Goal: Transaction & Acquisition: Purchase product/service

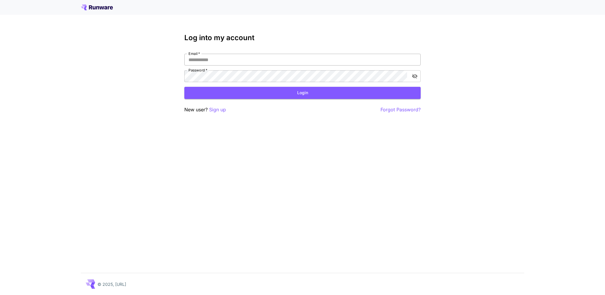
click at [236, 60] on input "Email   *" at bounding box center [302, 60] width 236 height 12
click at [222, 110] on p "Sign up" at bounding box center [217, 109] width 17 height 7
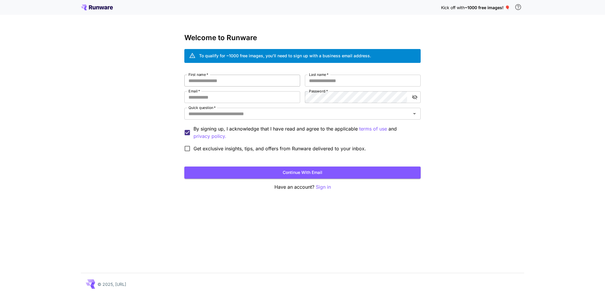
click at [209, 80] on input "First name   *" at bounding box center [242, 81] width 116 height 12
type input "*****"
click at [313, 80] on input "Last name   *" at bounding box center [363, 81] width 116 height 12
type input "***"
click at [217, 97] on input "Email   *" at bounding box center [242, 97] width 116 height 12
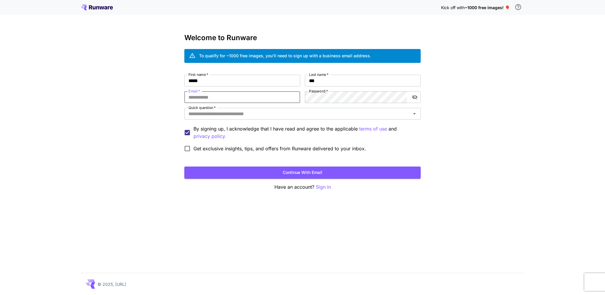
type input "**********"
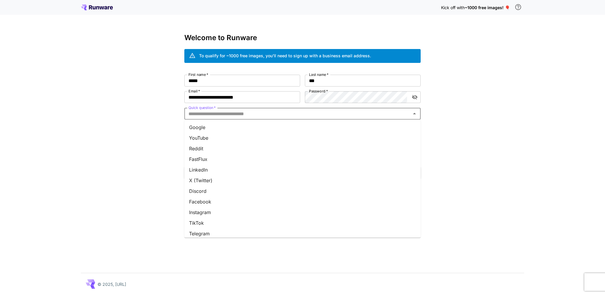
drag, startPoint x: 359, startPoint y: 118, endPoint x: 338, endPoint y: 123, distance: 21.0
click at [359, 118] on input "Quick question   *" at bounding box center [297, 114] width 223 height 8
click at [199, 133] on li "YouTube" at bounding box center [302, 138] width 236 height 11
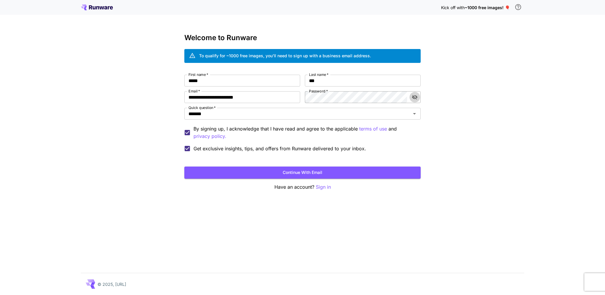
click at [415, 98] on icon "toggle password visibility" at bounding box center [415, 97] width 6 height 6
click at [302, 97] on div "**********" at bounding box center [302, 115] width 236 height 80
click at [293, 176] on button "Continue with email" at bounding box center [302, 173] width 236 height 12
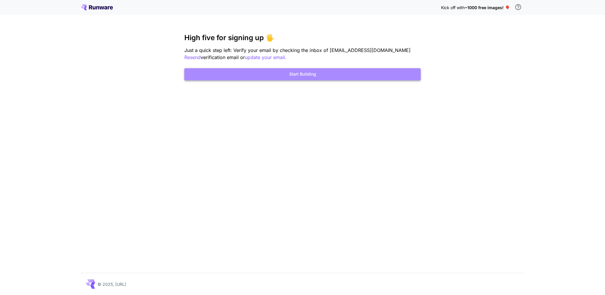
click at [298, 74] on button "Start Building" at bounding box center [302, 74] width 236 height 12
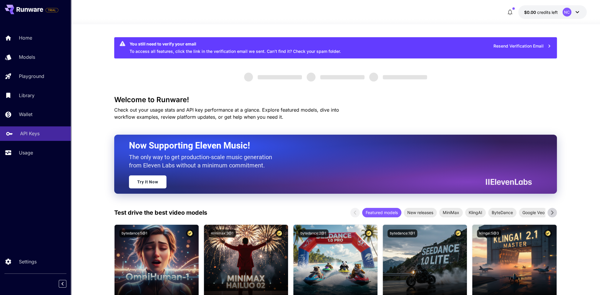
click at [30, 134] on p "API Keys" at bounding box center [29, 133] width 19 height 7
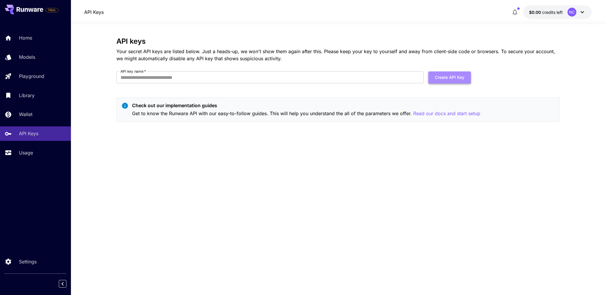
click at [452, 74] on button "Create API Key" at bounding box center [449, 77] width 43 height 12
click at [169, 75] on input "API key name   *" at bounding box center [269, 77] width 307 height 12
type input "******"
click at [446, 75] on button "Create API Key" at bounding box center [449, 77] width 43 height 12
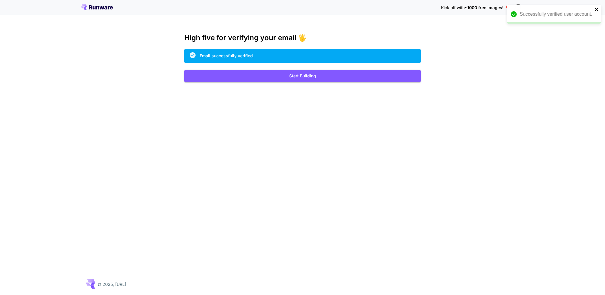
click at [599, 8] on div "Successfully verified user account." at bounding box center [554, 14] width 95 height 19
click at [596, 9] on icon "close" at bounding box center [596, 9] width 3 height 3
click at [93, 9] on icon at bounding box center [94, 7] width 3 height 3
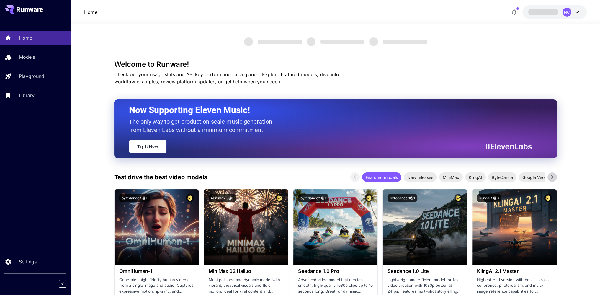
click at [566, 13] on div "NC" at bounding box center [567, 12] width 9 height 9
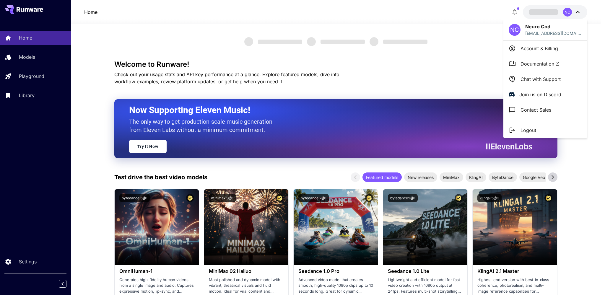
click at [14, 259] on div at bounding box center [302, 147] width 605 height 295
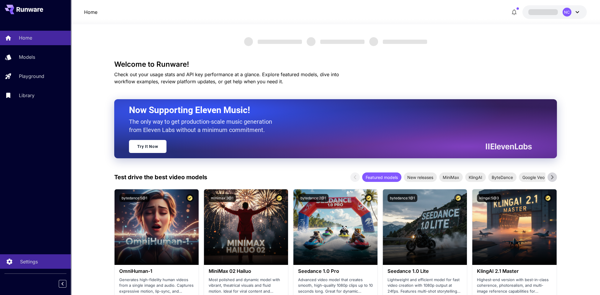
click at [15, 259] on link "Settings" at bounding box center [35, 261] width 71 height 14
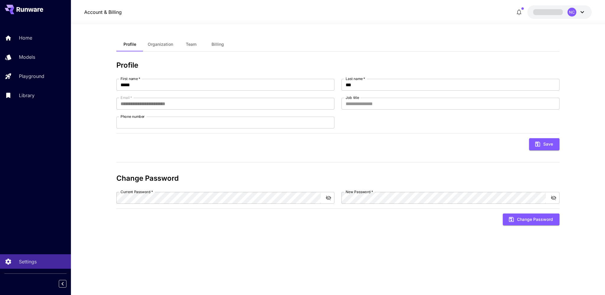
click at [167, 45] on span "Organization" at bounding box center [160, 44] width 25 height 5
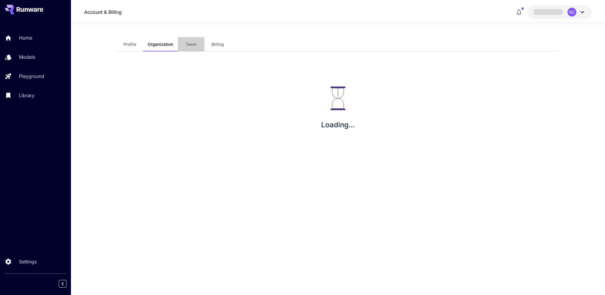
click at [193, 44] on span "Team" at bounding box center [191, 44] width 11 height 5
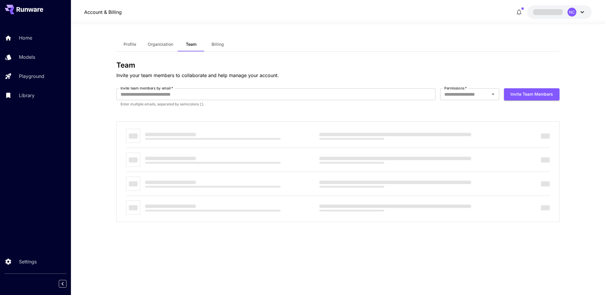
click at [219, 44] on span "Billing" at bounding box center [217, 44] width 12 height 5
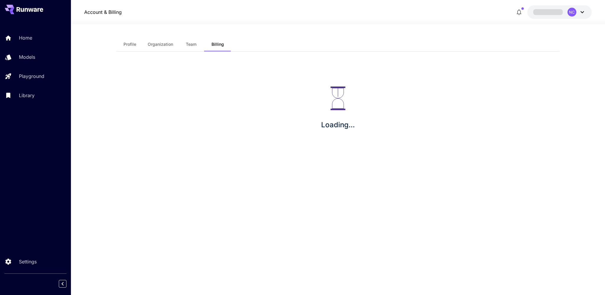
click at [582, 12] on icon at bounding box center [582, 12] width 4 height 2
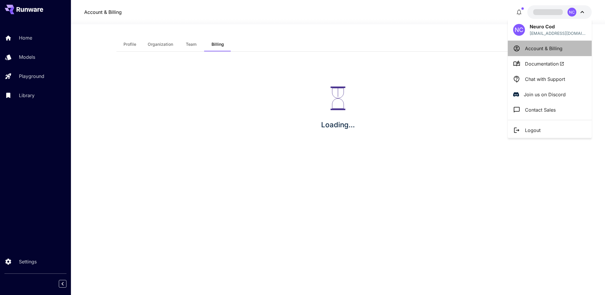
click at [541, 49] on p "Account & Billing" at bounding box center [544, 48] width 38 height 7
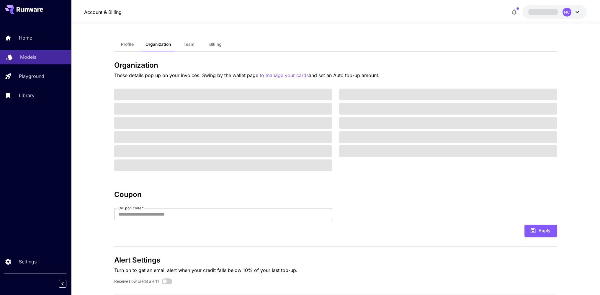
click at [40, 60] on div "Models" at bounding box center [43, 56] width 46 height 7
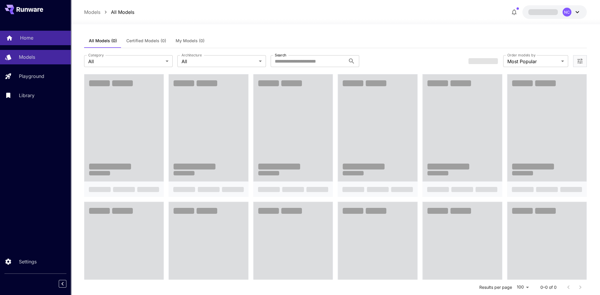
click at [36, 37] on div "Home" at bounding box center [43, 37] width 46 height 7
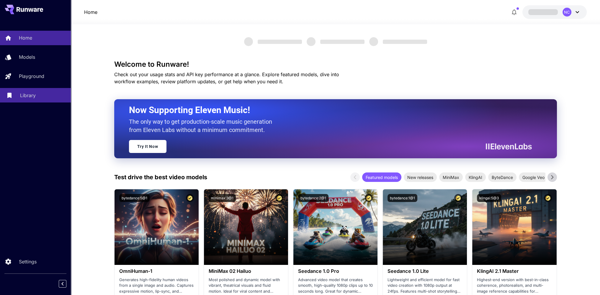
click at [23, 97] on p "Library" at bounding box center [28, 95] width 16 height 7
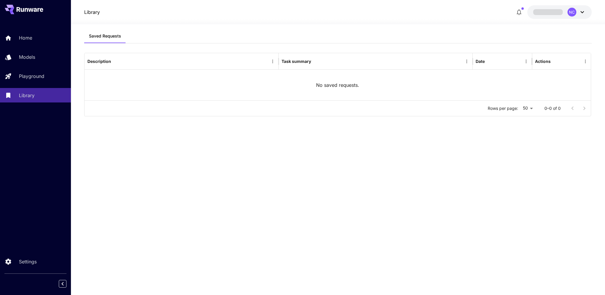
click at [585, 11] on button "NC" at bounding box center [559, 12] width 64 height 14
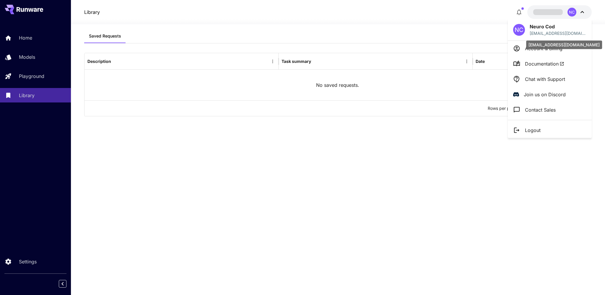
click at [534, 30] on p "[EMAIL_ADDRESS][DOMAIN_NAME]" at bounding box center [558, 33] width 57 height 6
click at [523, 66] on li "Documentation" at bounding box center [550, 63] width 84 height 15
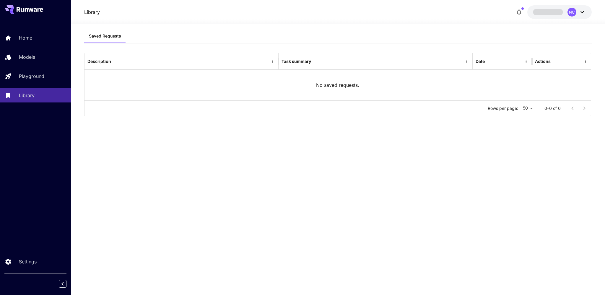
click at [584, 11] on icon at bounding box center [582, 12] width 7 height 7
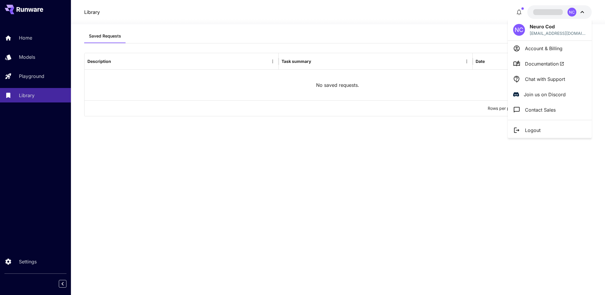
click at [9, 262] on div at bounding box center [302, 147] width 605 height 295
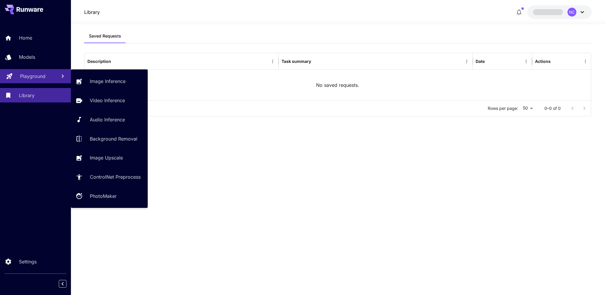
click at [26, 72] on link "Playground" at bounding box center [35, 76] width 71 height 14
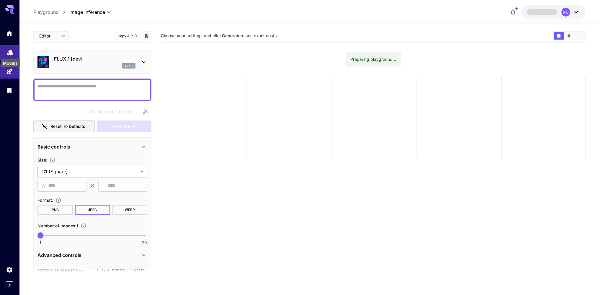
click at [9, 52] on icon "Models" at bounding box center [10, 51] width 6 height 6
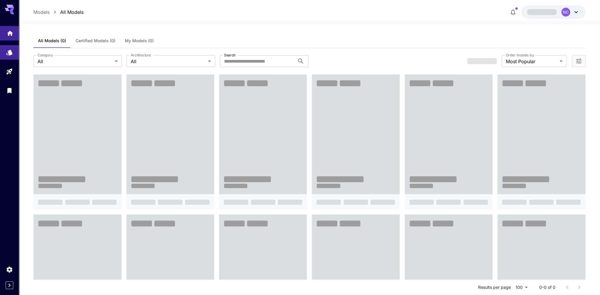
click at [12, 35] on link at bounding box center [9, 33] width 19 height 14
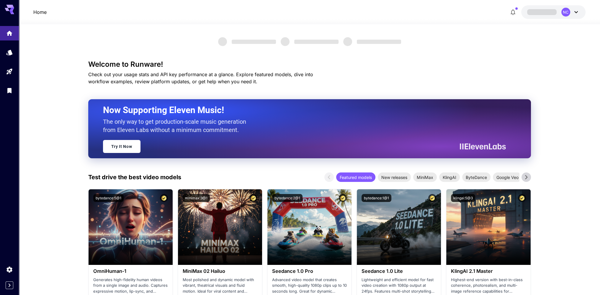
click at [12, 10] on icon at bounding box center [11, 9] width 5 height 3
click at [571, 11] on div "NC" at bounding box center [571, 12] width 18 height 9
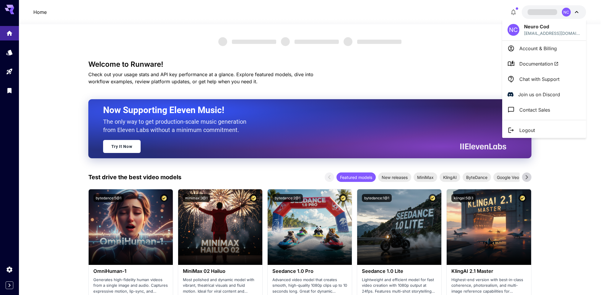
click at [537, 49] on p "Account & Billing" at bounding box center [538, 48] width 38 height 7
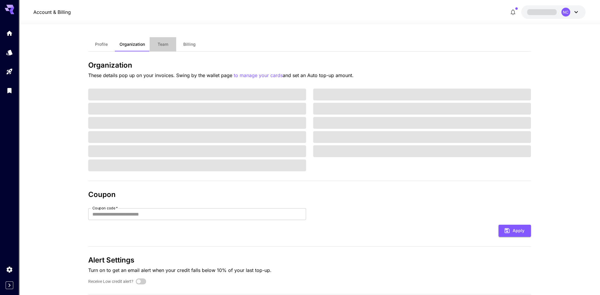
click at [163, 47] on button "Team" at bounding box center [163, 44] width 27 height 14
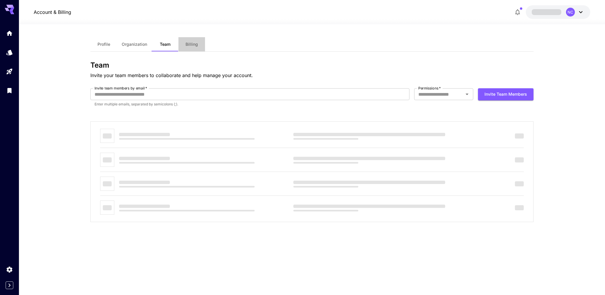
click at [191, 44] on span "Billing" at bounding box center [191, 44] width 12 height 5
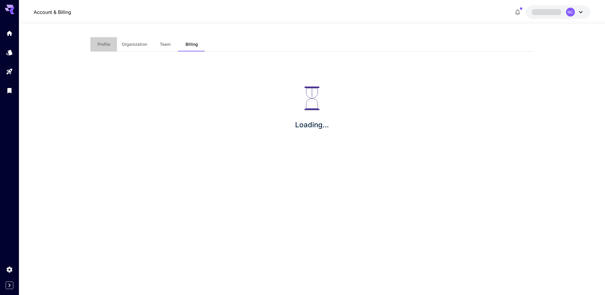
click at [103, 43] on span "Profile" at bounding box center [103, 44] width 13 height 5
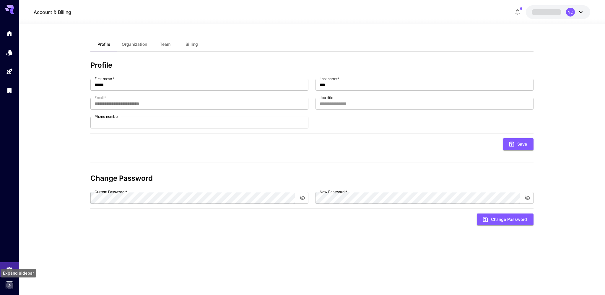
click at [13, 285] on button "Expand sidebar" at bounding box center [10, 285] width 8 height 8
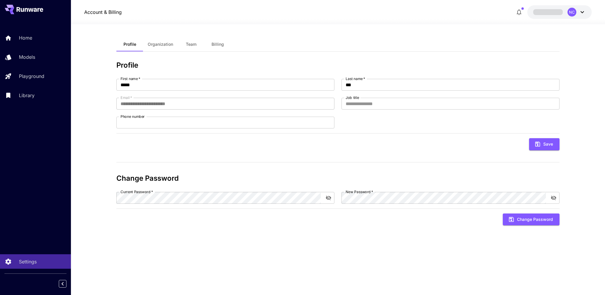
click at [24, 8] on icon at bounding box center [30, 9] width 27 height 5
click at [26, 35] on p "Home" at bounding box center [26, 37] width 13 height 7
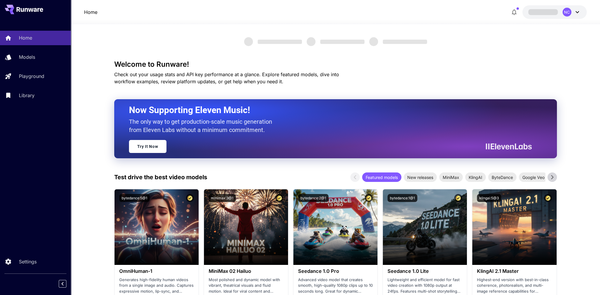
click at [544, 12] on span at bounding box center [544, 12] width 30 height 6
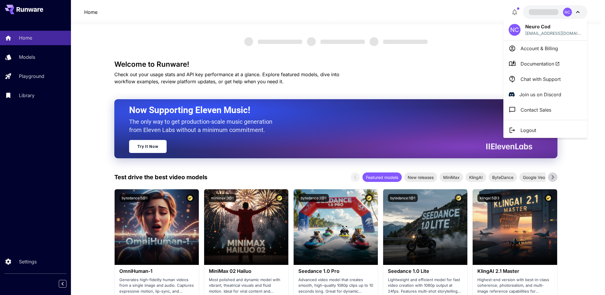
drag, startPoint x: 13, startPoint y: 263, endPoint x: 10, endPoint y: 263, distance: 3.3
click at [11, 263] on div at bounding box center [302, 147] width 605 height 295
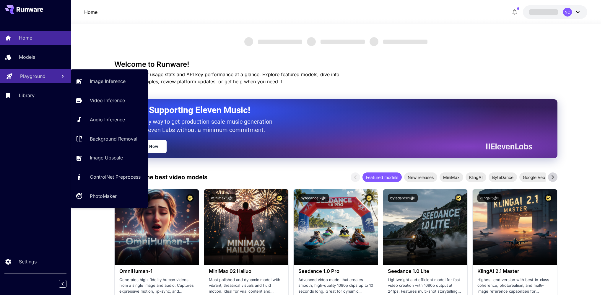
click at [38, 77] on p "Playground" at bounding box center [32, 76] width 25 height 7
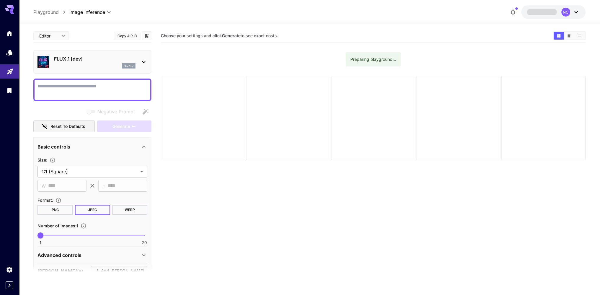
click at [572, 10] on div "NC" at bounding box center [571, 12] width 18 height 9
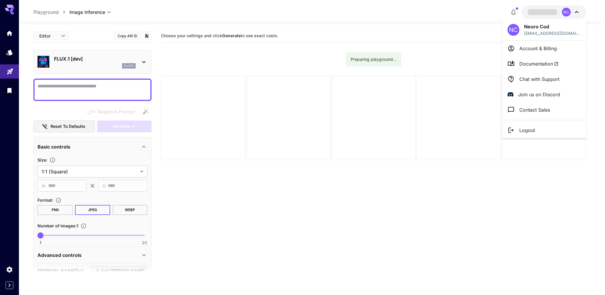
click at [533, 28] on p "Neuro Cod" at bounding box center [552, 26] width 57 height 7
click at [515, 30] on div "NC" at bounding box center [513, 30] width 12 height 12
click at [514, 31] on div "NC" at bounding box center [513, 30] width 12 height 12
click at [513, 52] on li "Account & Billing" at bounding box center [544, 48] width 84 height 15
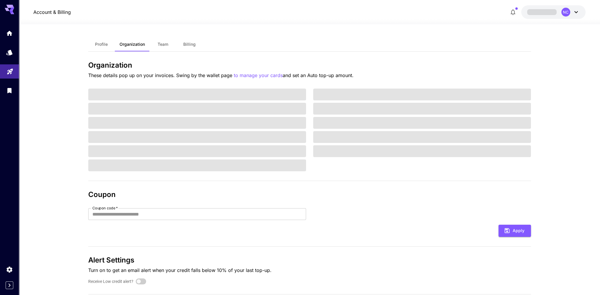
click at [102, 43] on span "Profile" at bounding box center [101, 44] width 13 height 5
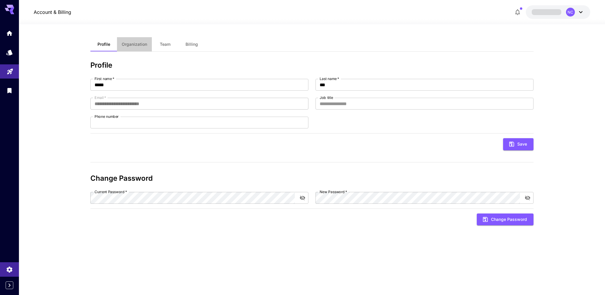
click at [134, 40] on button "Organization" at bounding box center [134, 44] width 35 height 14
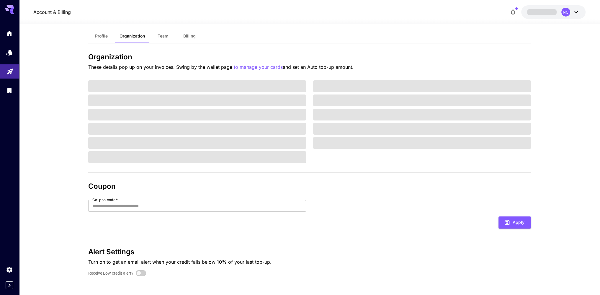
scroll to position [17, 0]
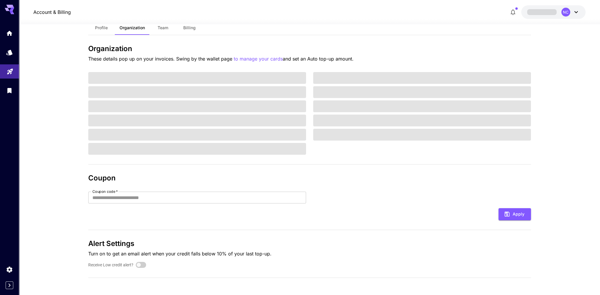
click at [163, 25] on button "Team" at bounding box center [163, 28] width 27 height 14
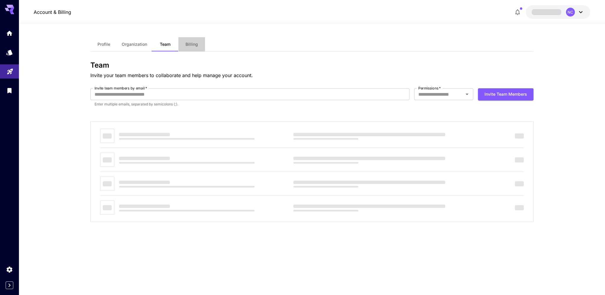
click at [186, 46] on span "Billing" at bounding box center [191, 44] width 12 height 5
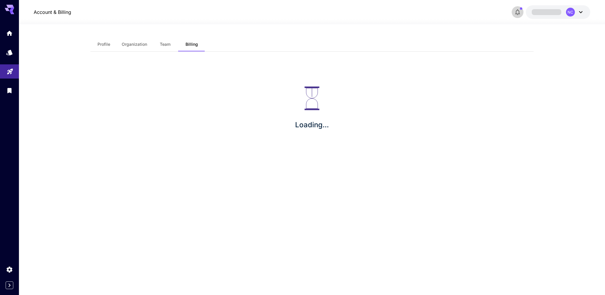
click at [517, 10] on icon "button" at bounding box center [517, 12] width 5 height 6
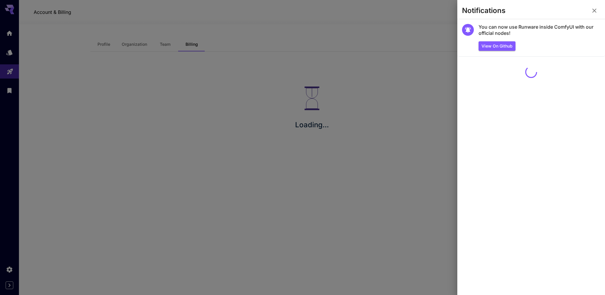
drag, startPoint x: 592, startPoint y: 10, endPoint x: 588, endPoint y: 12, distance: 4.0
click at [589, 11] on button "button" at bounding box center [594, 11] width 12 height 12
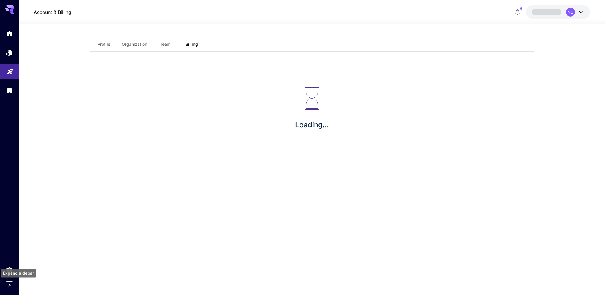
drag, startPoint x: 9, startPoint y: 287, endPoint x: 13, endPoint y: 281, distance: 6.6
click at [11, 287] on icon "Expand sidebar" at bounding box center [9, 285] width 7 height 7
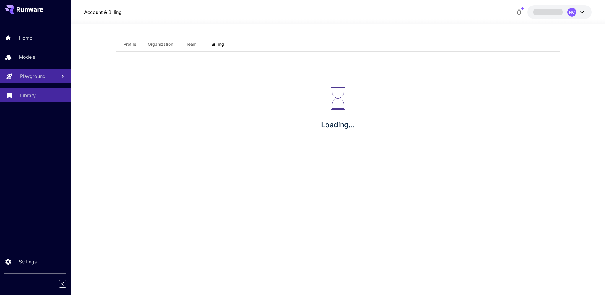
click at [23, 97] on p "Library" at bounding box center [28, 95] width 16 height 7
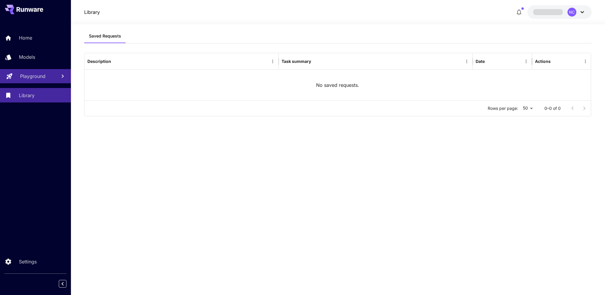
click at [26, 9] on icon at bounding box center [30, 9] width 27 height 5
click at [27, 37] on p "Home" at bounding box center [26, 37] width 13 height 7
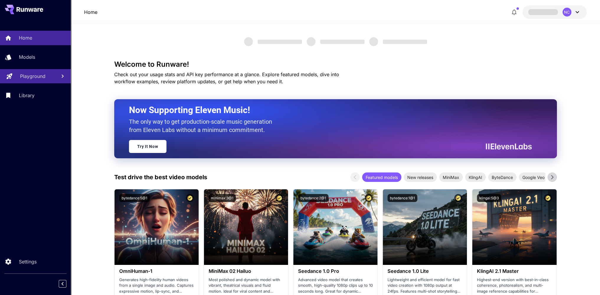
click at [118, 13] on div "Home NC" at bounding box center [335, 12] width 503 height 14
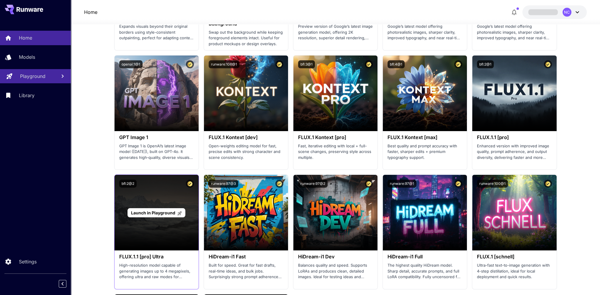
scroll to position [1093, 0]
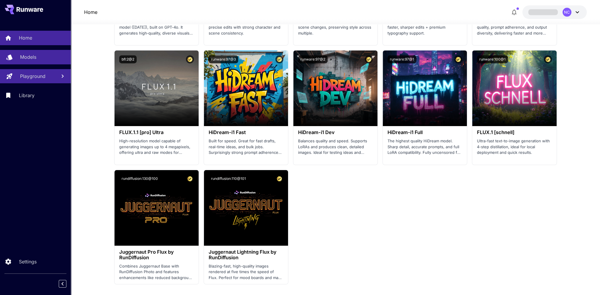
click at [32, 57] on p "Models" at bounding box center [28, 56] width 16 height 7
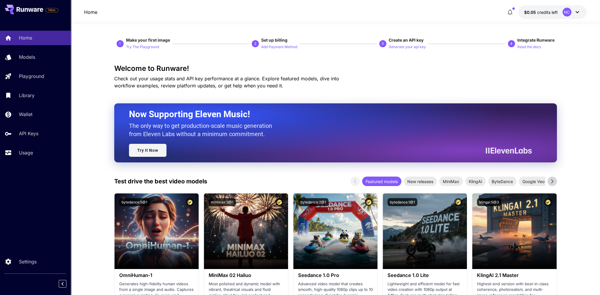
click at [158, 147] on link "Try It Now" at bounding box center [148, 150] width 38 height 13
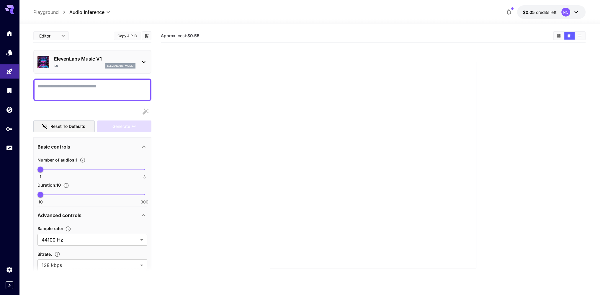
click at [574, 10] on icon at bounding box center [576, 12] width 7 height 7
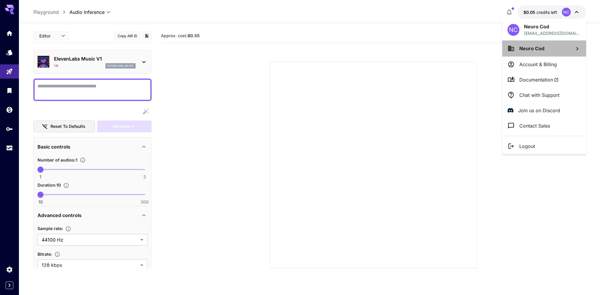
click at [525, 48] on span "Neuro Cod" at bounding box center [531, 48] width 25 height 6
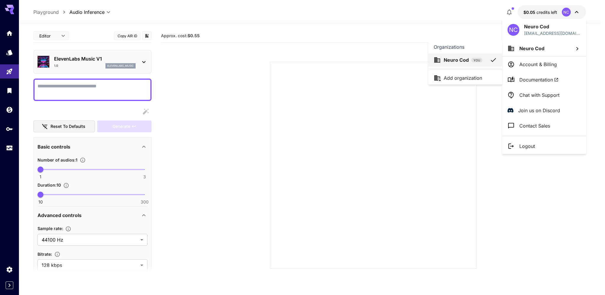
click at [515, 26] on div at bounding box center [302, 147] width 605 height 295
click at [511, 10] on div at bounding box center [302, 147] width 605 height 295
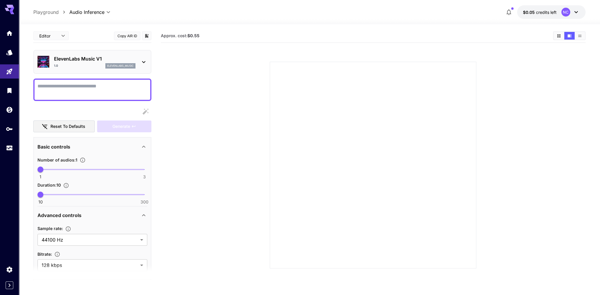
click at [560, 34] on icon "Show media in grid view" at bounding box center [559, 35] width 3 height 3
click at [9, 129] on icon "API Keys" at bounding box center [9, 127] width 7 height 7
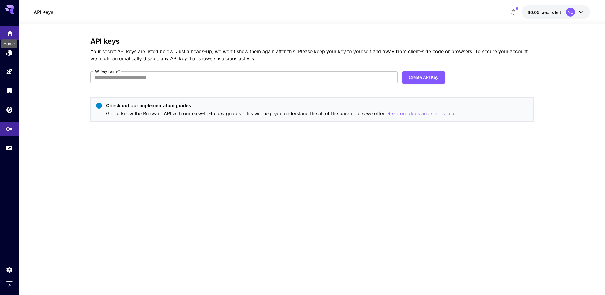
click at [9, 34] on icon "Home" at bounding box center [9, 31] width 7 height 7
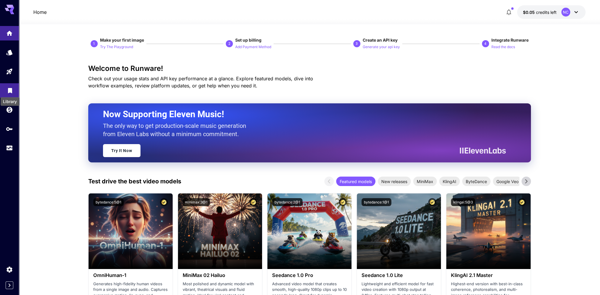
click at [9, 89] on icon "Library" at bounding box center [10, 90] width 4 height 5
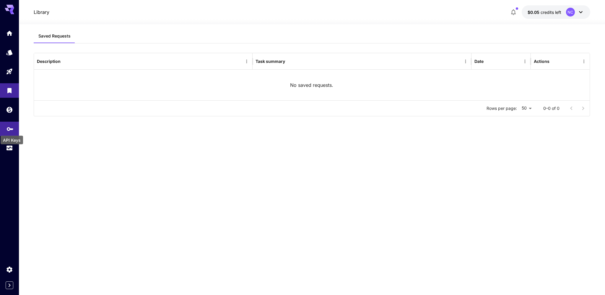
click at [7, 131] on icon "API Keys" at bounding box center [9, 126] width 7 height 7
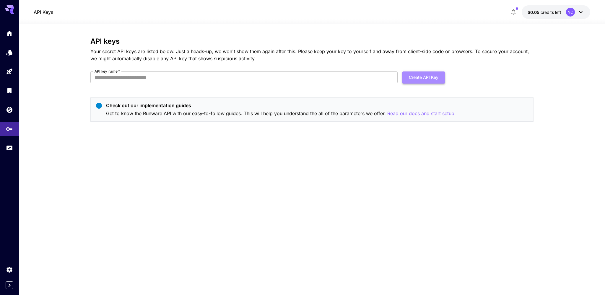
click at [413, 78] on button "Create API Key" at bounding box center [423, 77] width 43 height 12
type input "*******"
click at [417, 78] on button "Create API Key" at bounding box center [423, 77] width 43 height 12
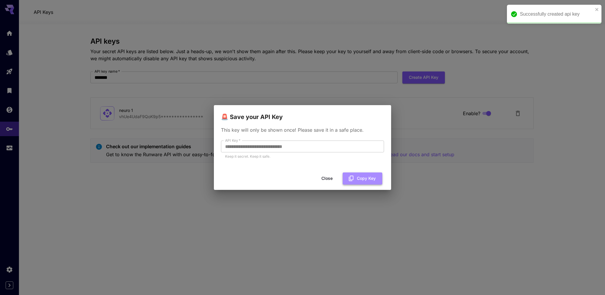
click at [357, 177] on button "Copy Key" at bounding box center [363, 178] width 40 height 12
click at [327, 178] on button "Close" at bounding box center [327, 178] width 27 height 12
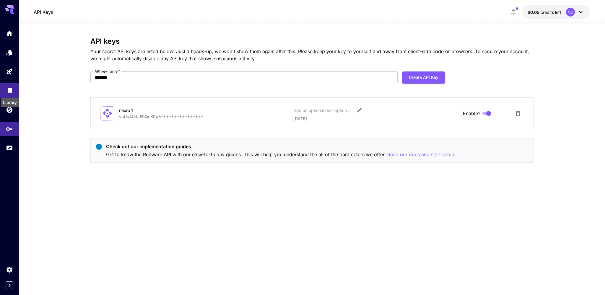
click at [10, 90] on icon "Library" at bounding box center [10, 88] width 4 height 5
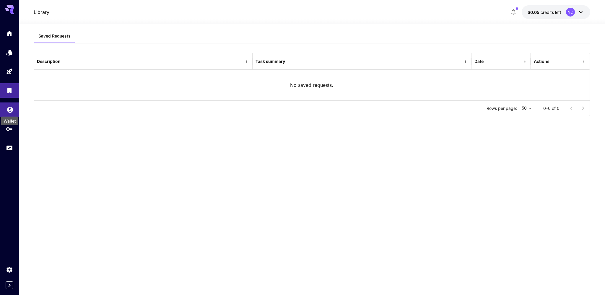
click at [10, 112] on icon "Wallet" at bounding box center [9, 108] width 7 height 7
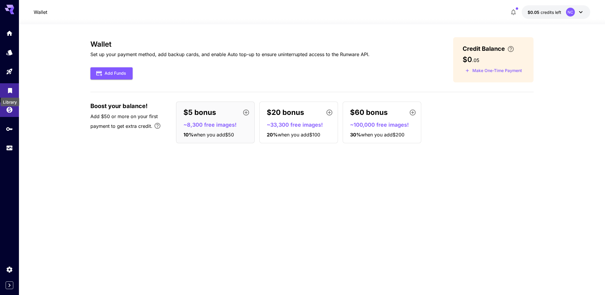
click at [12, 91] on icon "Library" at bounding box center [10, 89] width 4 height 5
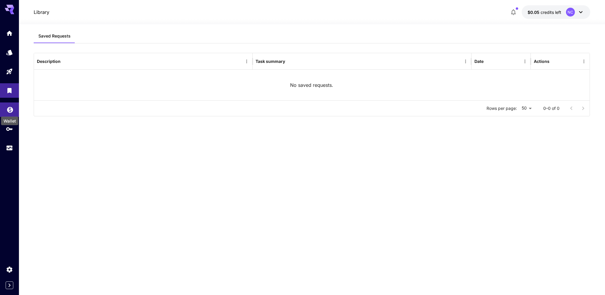
click at [11, 110] on icon "Wallet" at bounding box center [9, 108] width 7 height 7
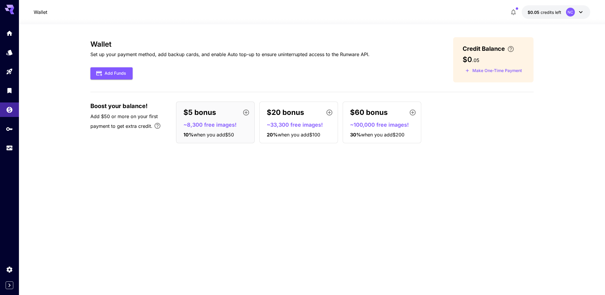
click at [205, 117] on p "$5 bonus" at bounding box center [199, 112] width 32 height 11
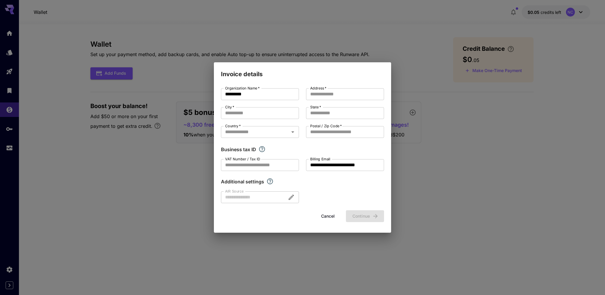
click at [321, 219] on button "Cancel" at bounding box center [328, 216] width 27 height 12
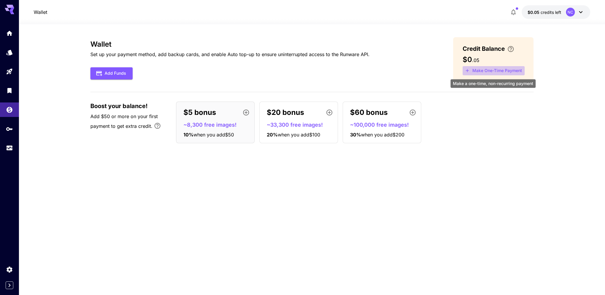
click at [475, 69] on button "Make One-Time Payment" at bounding box center [494, 70] width 62 height 9
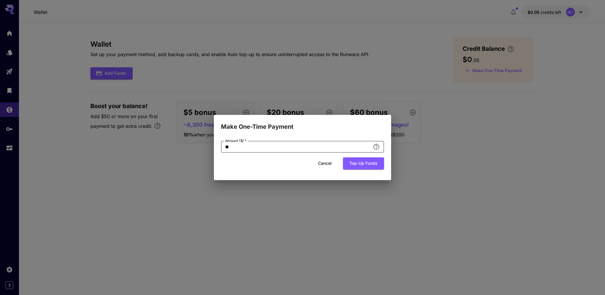
click at [251, 147] on input "**" at bounding box center [295, 147] width 149 height 12
type input "*"
type input "**"
click at [366, 164] on button "Top-up funds" at bounding box center [363, 163] width 41 height 12
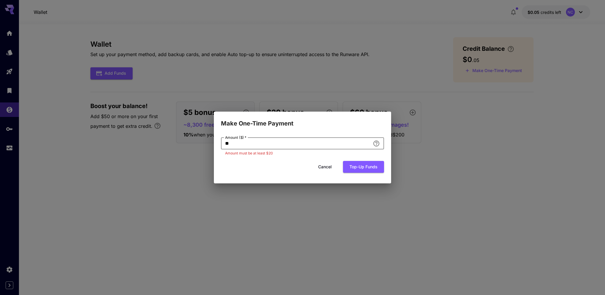
drag, startPoint x: 236, startPoint y: 142, endPoint x: 217, endPoint y: 144, distance: 19.0
click at [218, 142] on div "Amount ($)   * ** Amount ($)   * Amount must be at least $20 Cancel Top-up funds" at bounding box center [302, 155] width 177 height 55
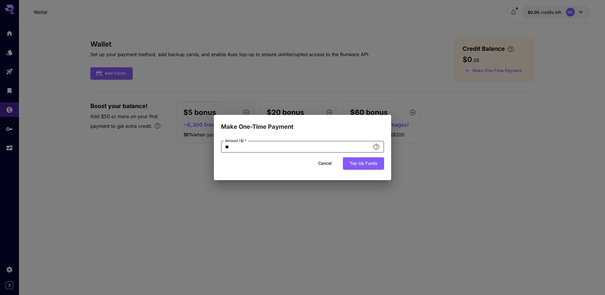
type input "*"
type input "**"
click at [362, 162] on button "Top-up funds" at bounding box center [363, 163] width 41 height 12
